Goal: Find specific page/section: Find specific page/section

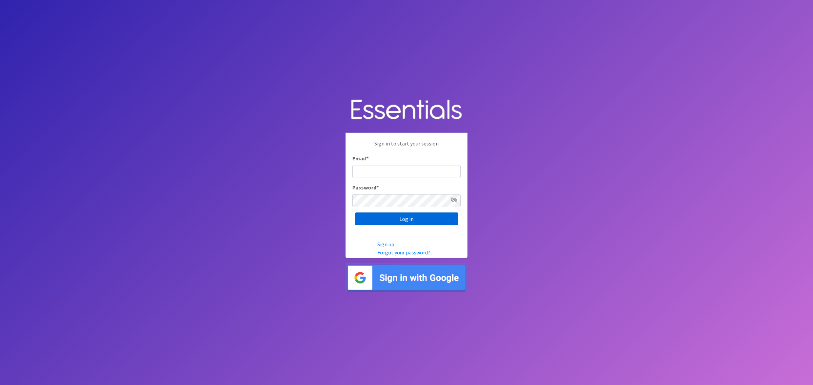
type input "shannon@HeartofOhiodiaperbank.org"
click at [404, 220] on input "Log in" at bounding box center [406, 219] width 103 height 13
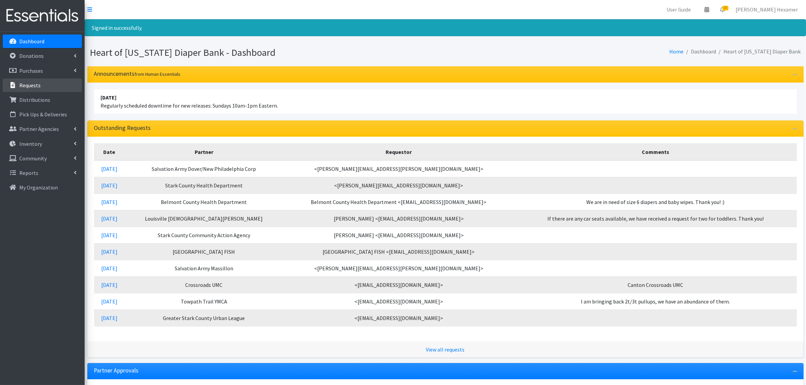
click at [29, 82] on p "Requests" at bounding box center [29, 85] width 21 height 7
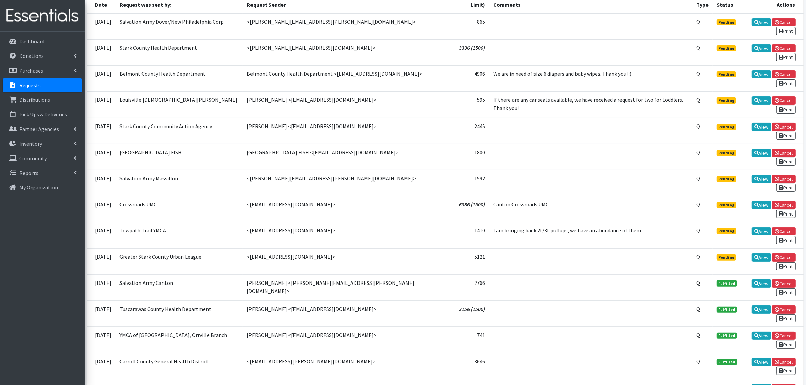
scroll to position [85, 0]
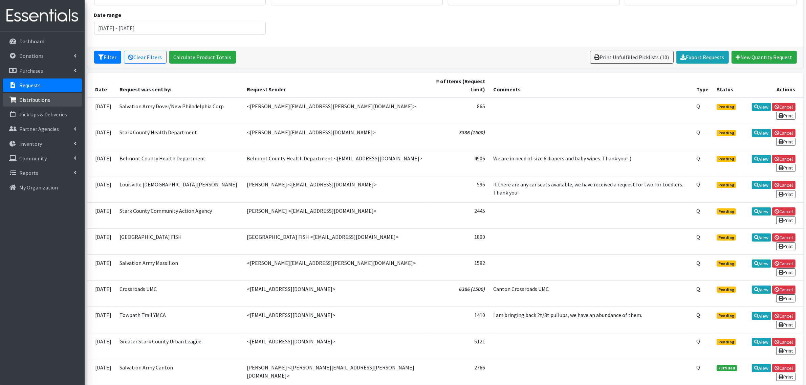
click at [55, 102] on link "Distributions" at bounding box center [42, 100] width 79 height 14
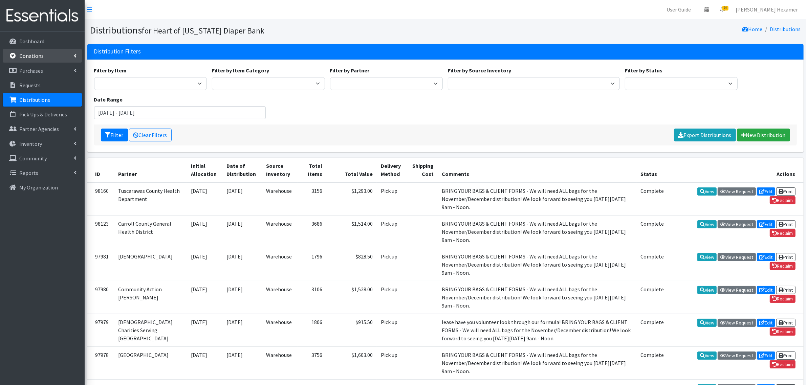
click at [42, 57] on p "Donations" at bounding box center [31, 55] width 24 height 7
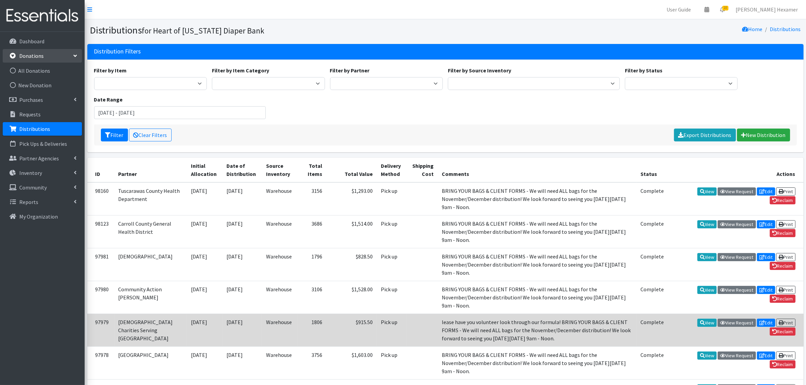
scroll to position [42, 0]
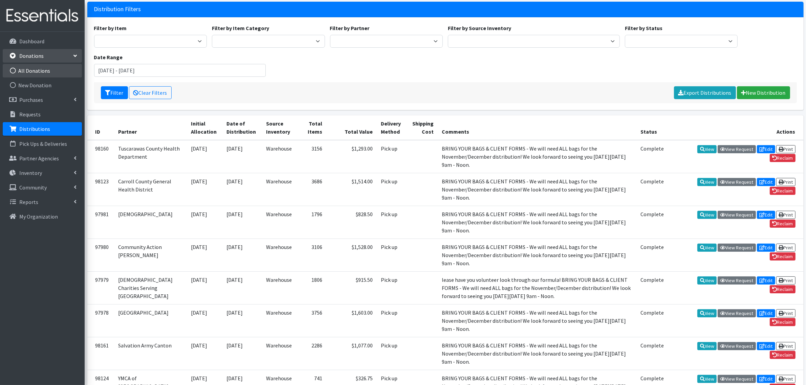
click at [33, 67] on link "All Donations" at bounding box center [42, 71] width 79 height 14
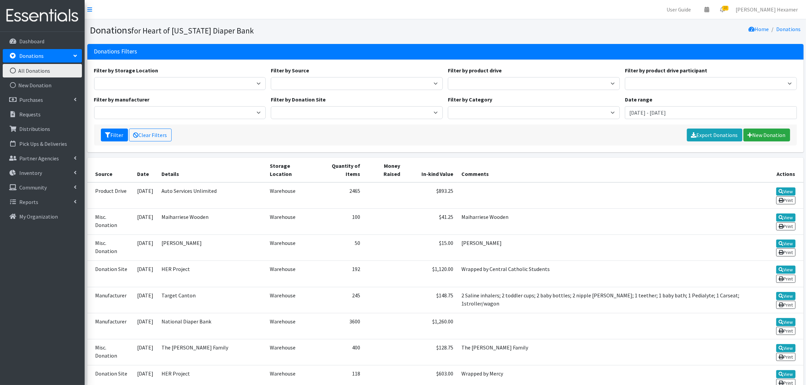
click at [35, 70] on link "All Donations" at bounding box center [42, 71] width 79 height 14
click at [50, 96] on link "Purchases" at bounding box center [42, 100] width 79 height 14
click at [48, 97] on link "Purchases" at bounding box center [42, 100] width 79 height 14
click at [48, 96] on link "Purchases" at bounding box center [42, 100] width 79 height 14
click at [43, 113] on link "All Purchases" at bounding box center [42, 115] width 79 height 14
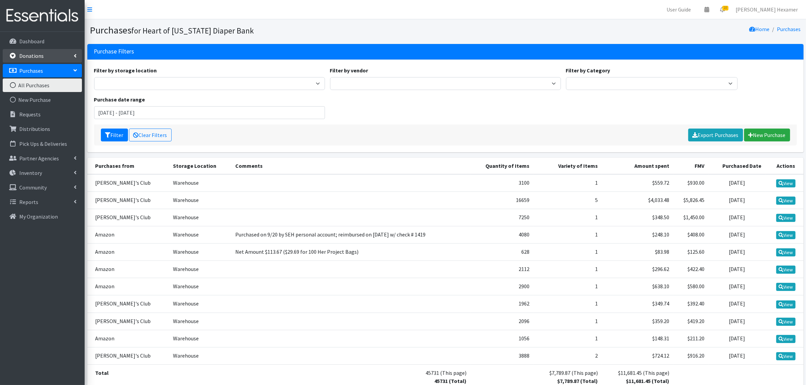
click at [36, 57] on p "Donations" at bounding box center [31, 55] width 24 height 7
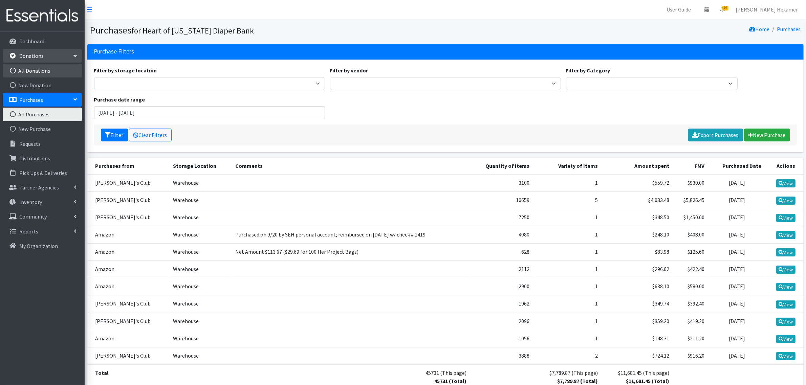
click at [33, 67] on link "All Donations" at bounding box center [42, 71] width 79 height 14
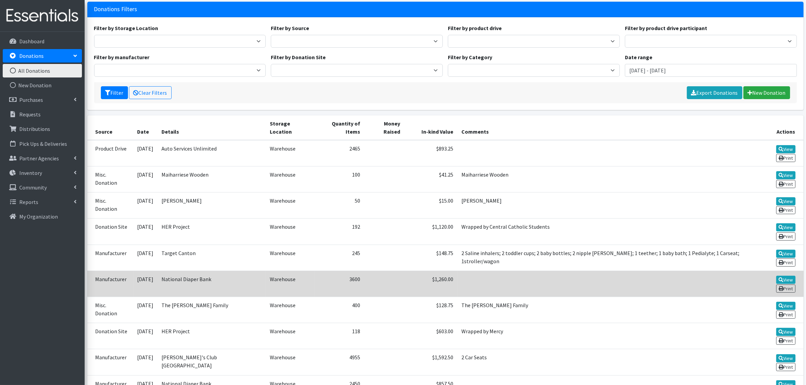
scroll to position [85, 0]
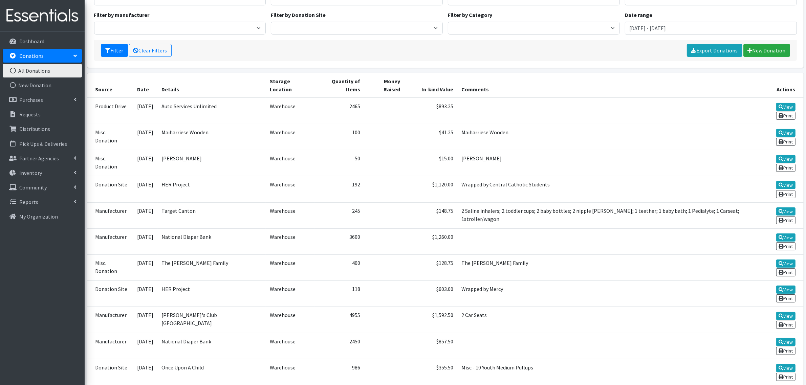
click at [43, 71] on link "All Donations" at bounding box center [42, 71] width 79 height 14
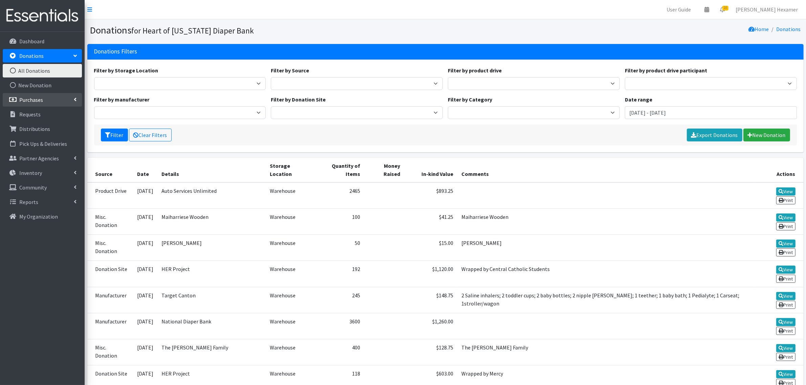
click at [45, 99] on link "Purchases" at bounding box center [42, 100] width 79 height 14
click at [38, 112] on link "All Purchases" at bounding box center [42, 115] width 79 height 14
